Goal: Transaction & Acquisition: Obtain resource

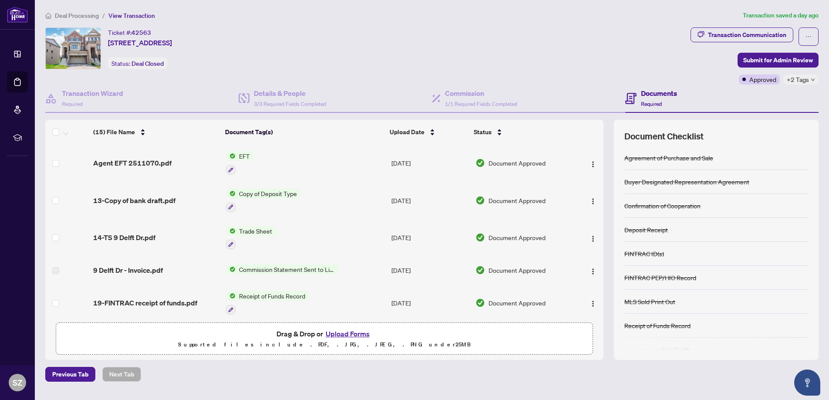
click at [242, 158] on span "EFT" at bounding box center [245, 156] width 18 height 10
click at [212, 199] on span "EFT" at bounding box center [209, 199] width 18 height 10
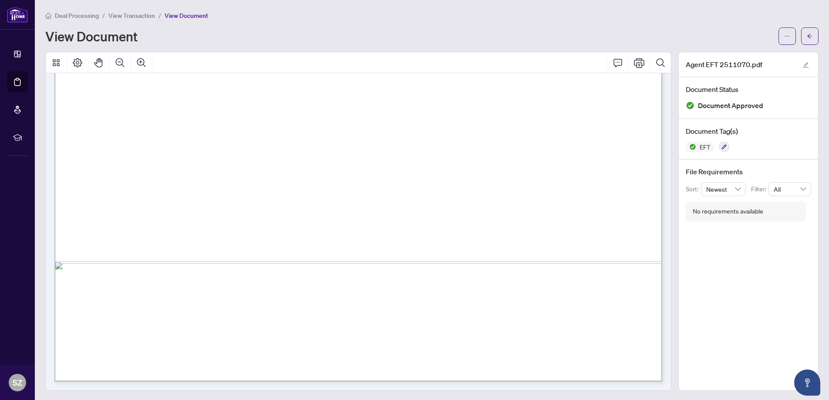
scroll to position [487, 0]
click at [786, 35] on icon "ellipsis" at bounding box center [787, 36] width 6 height 6
click at [743, 54] on span "Download" at bounding box center [756, 55] width 66 height 10
click at [75, 17] on span "Deal Processing" at bounding box center [77, 16] width 44 height 8
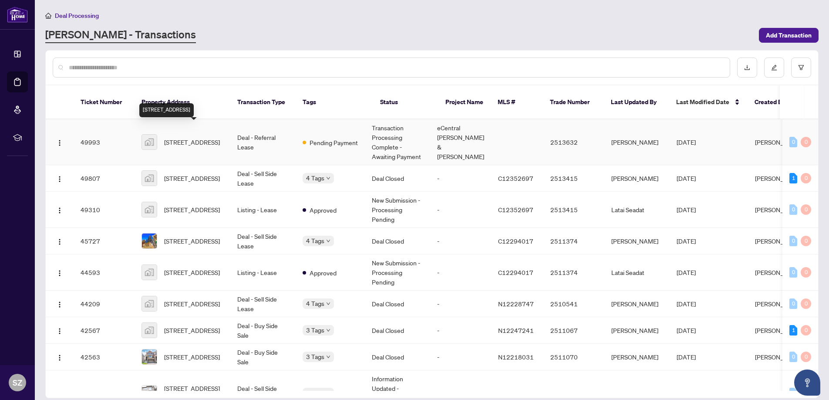
click at [186, 137] on span "[STREET_ADDRESS]" at bounding box center [192, 142] width 56 height 10
